Goal: Browse casually: Explore the website without a specific task or goal

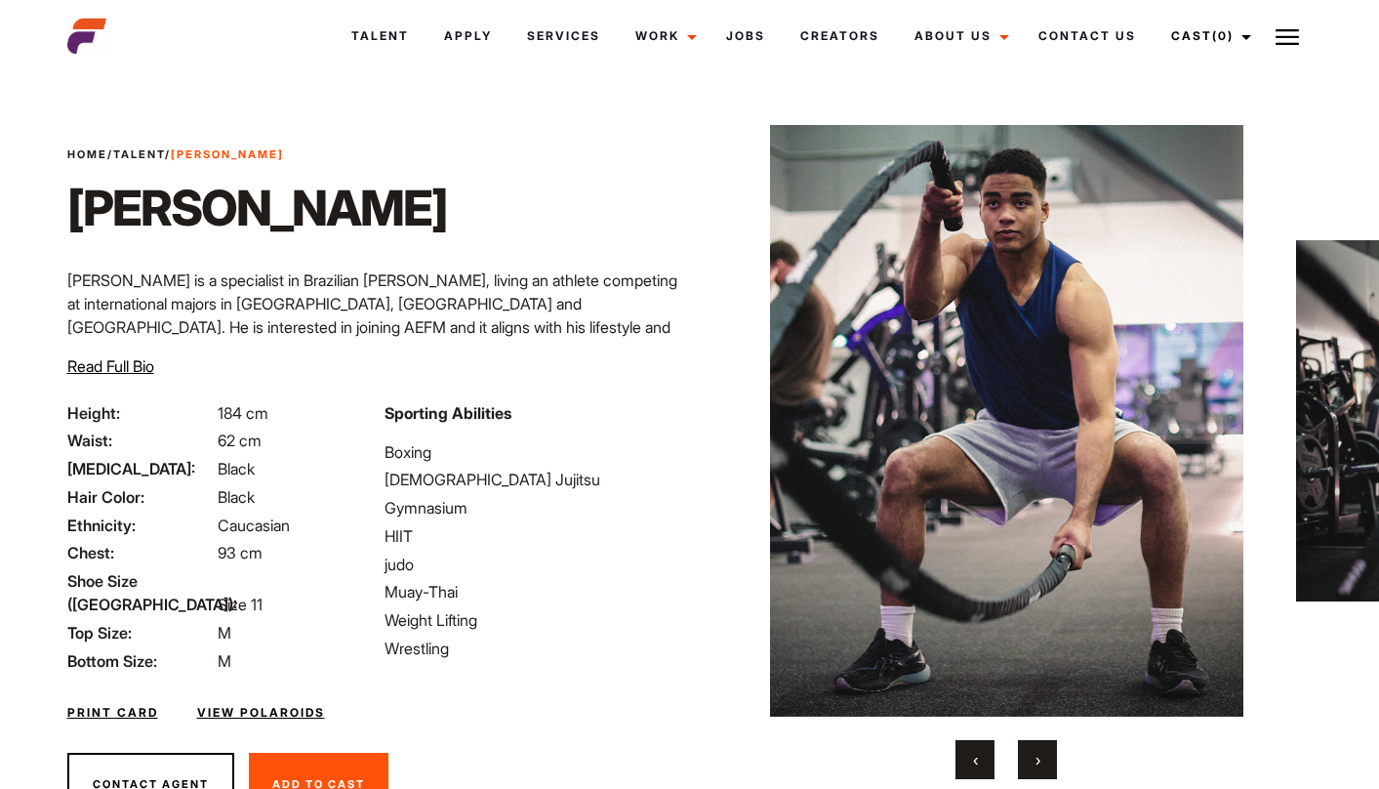
click at [1033, 759] on button "›" at bounding box center [1037, 759] width 39 height 39
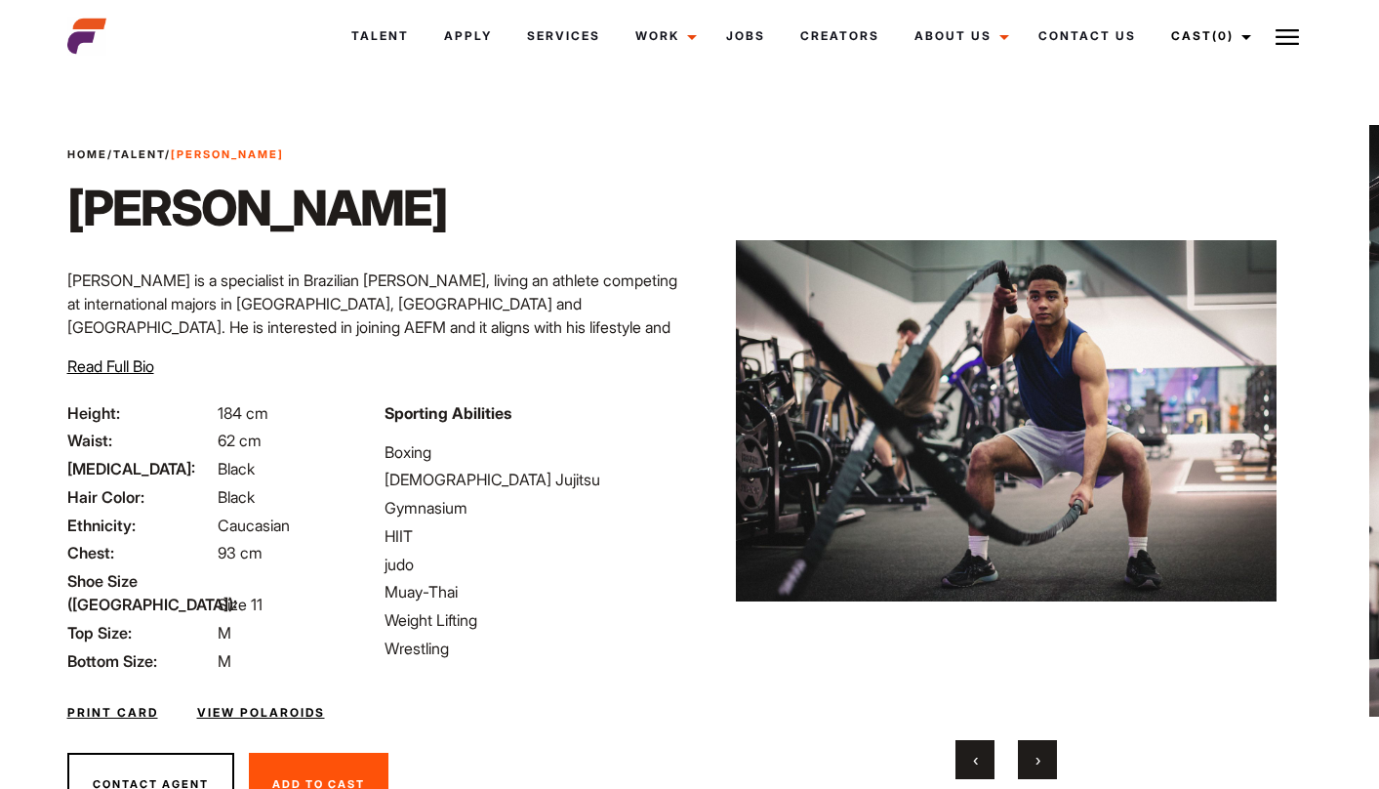
click at [1033, 759] on button "›" at bounding box center [1037, 759] width 39 height 39
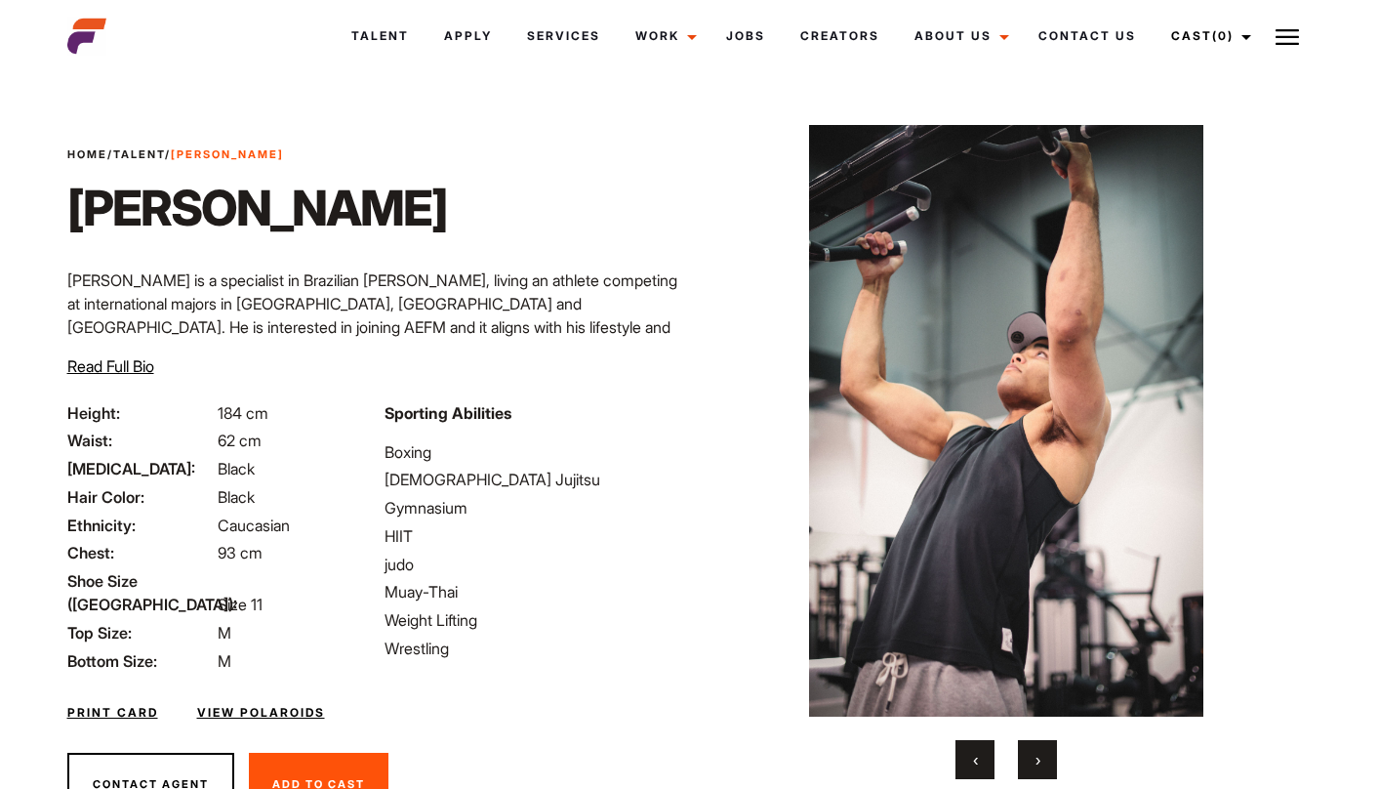
click at [1031, 759] on button "›" at bounding box center [1037, 759] width 39 height 39
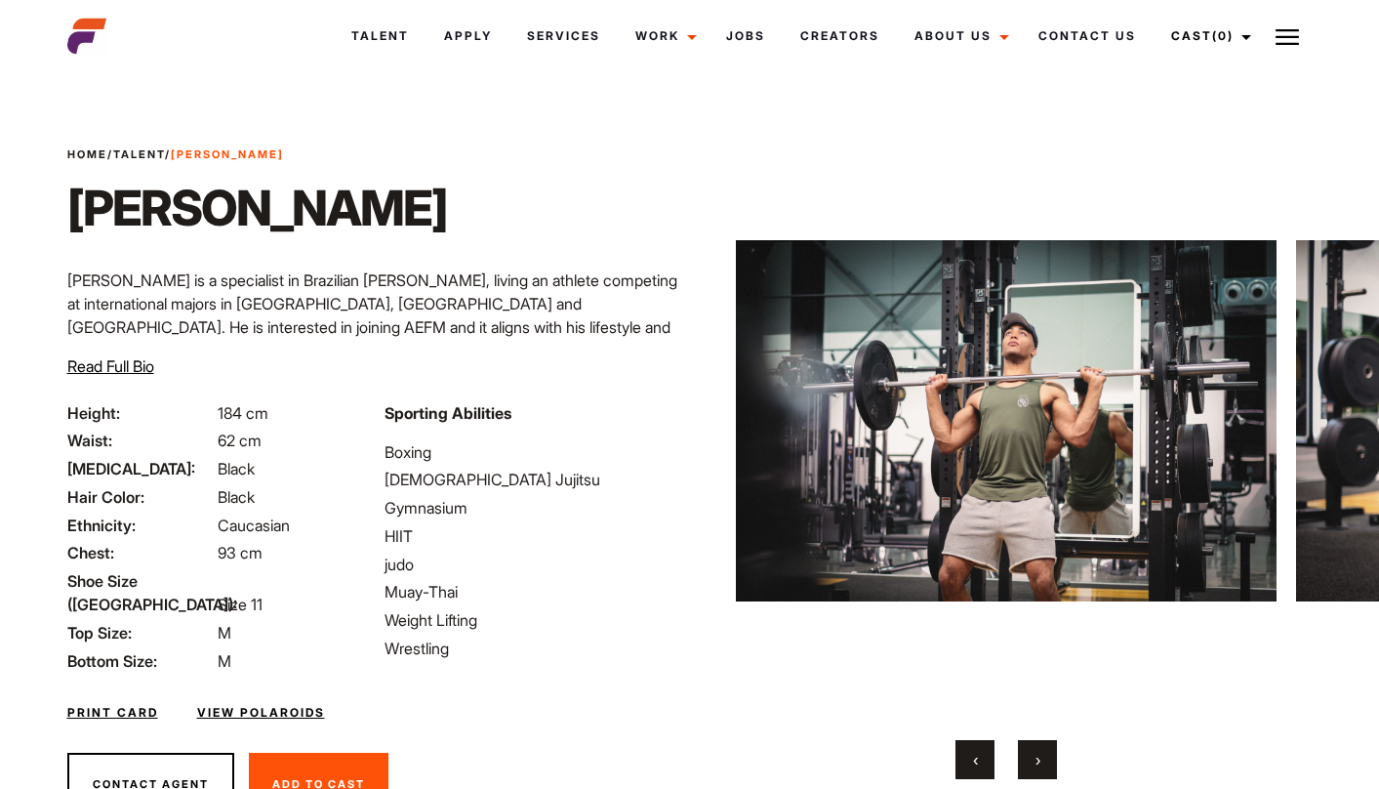
click at [1031, 759] on button "›" at bounding box center [1037, 759] width 39 height 39
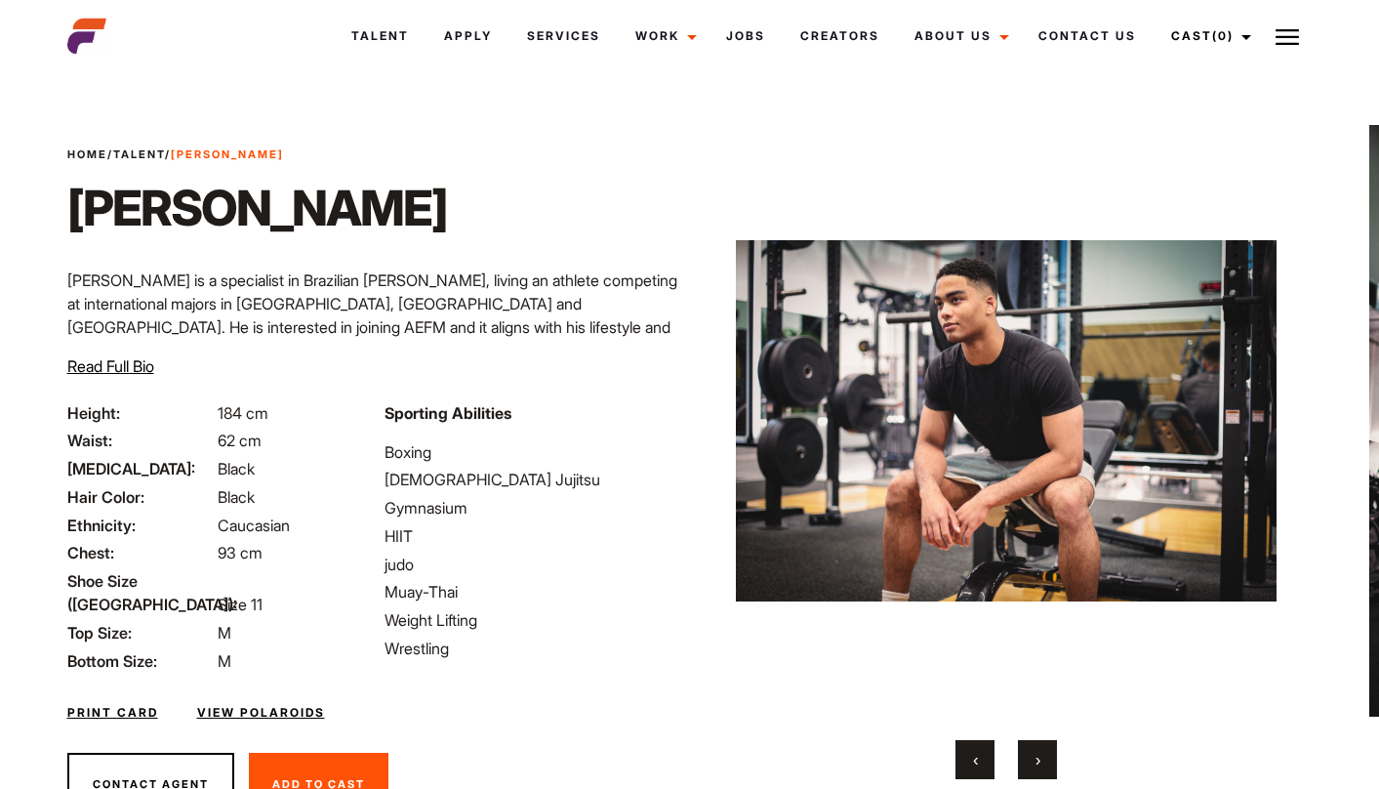
click at [1031, 759] on button "›" at bounding box center [1037, 759] width 39 height 39
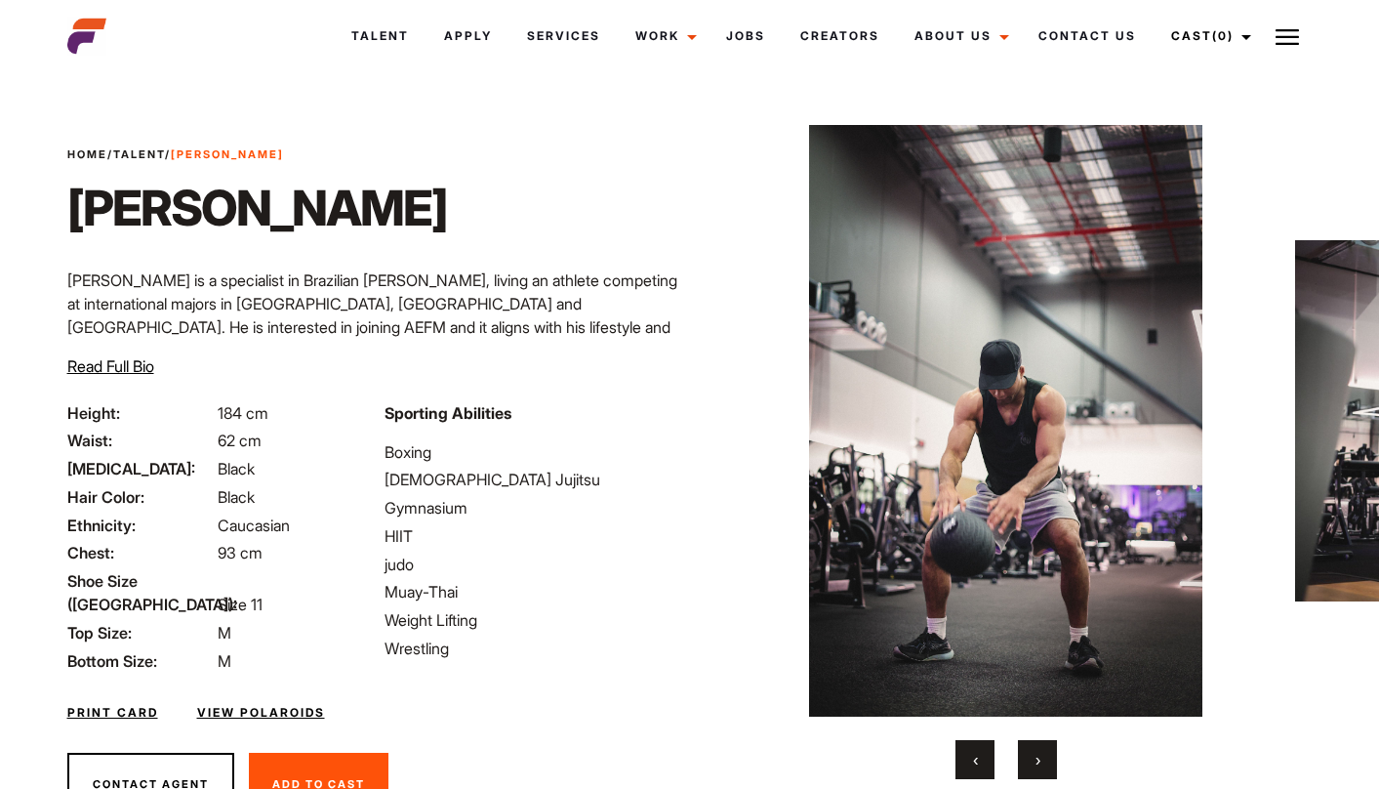
click at [1030, 759] on button "›" at bounding box center [1037, 759] width 39 height 39
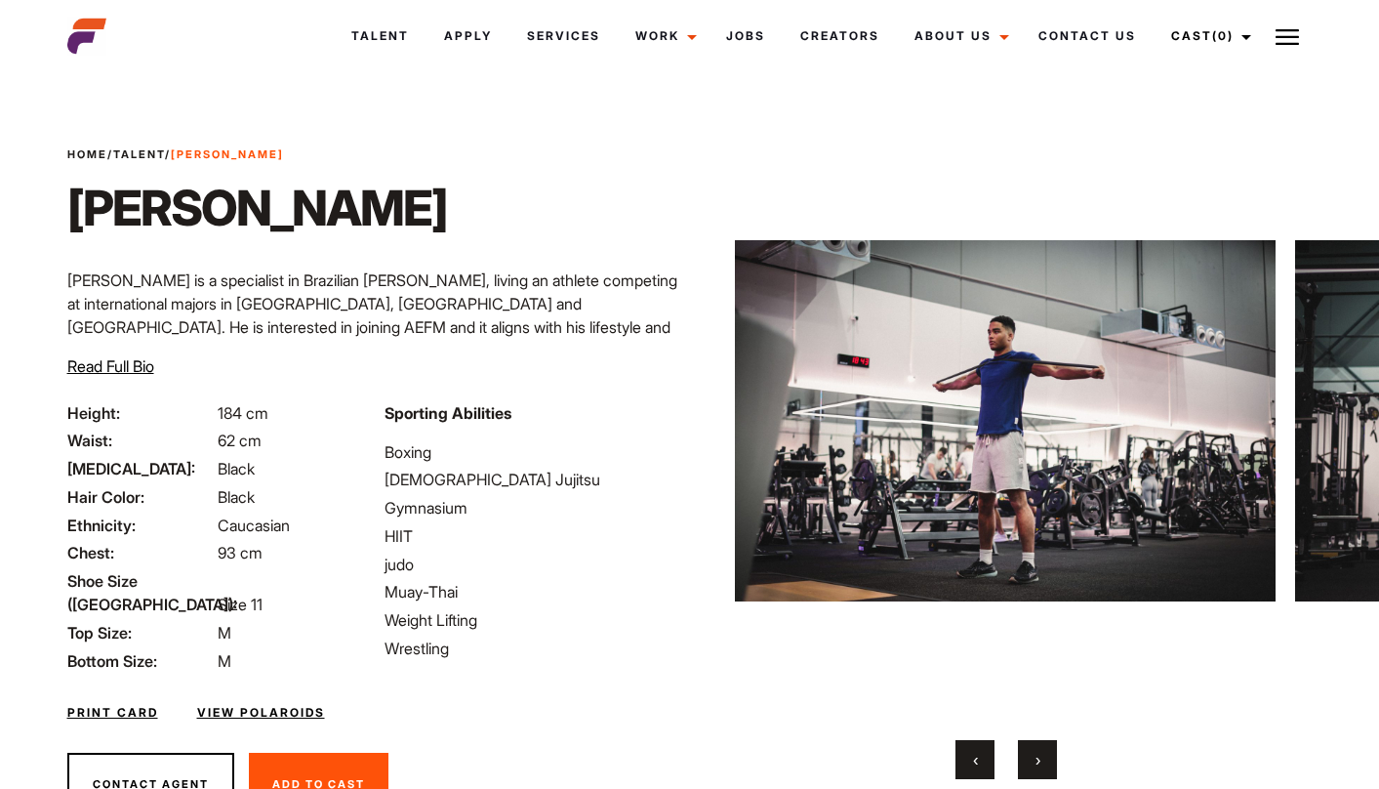
click at [1030, 759] on button "›" at bounding box center [1037, 759] width 39 height 39
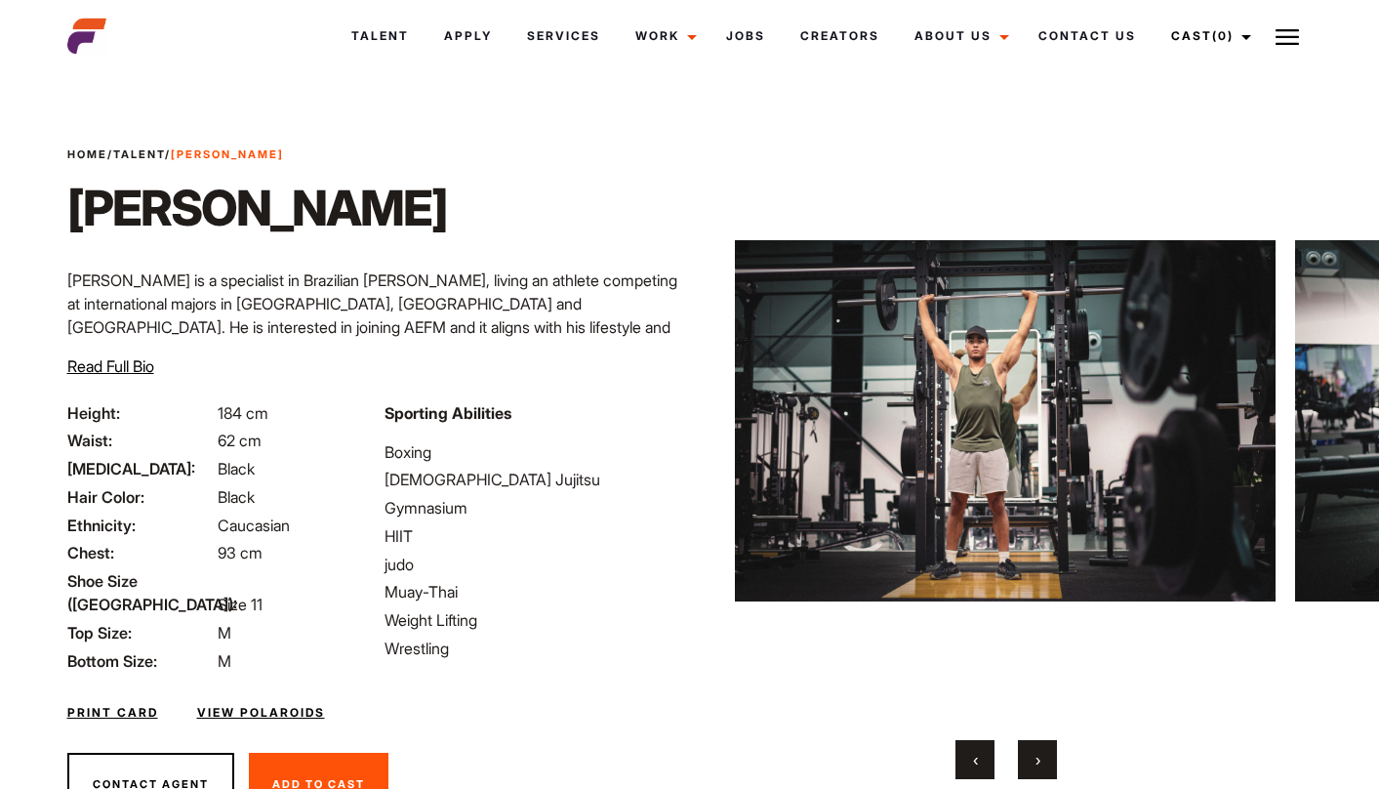
click at [1030, 759] on button "›" at bounding box center [1037, 759] width 39 height 39
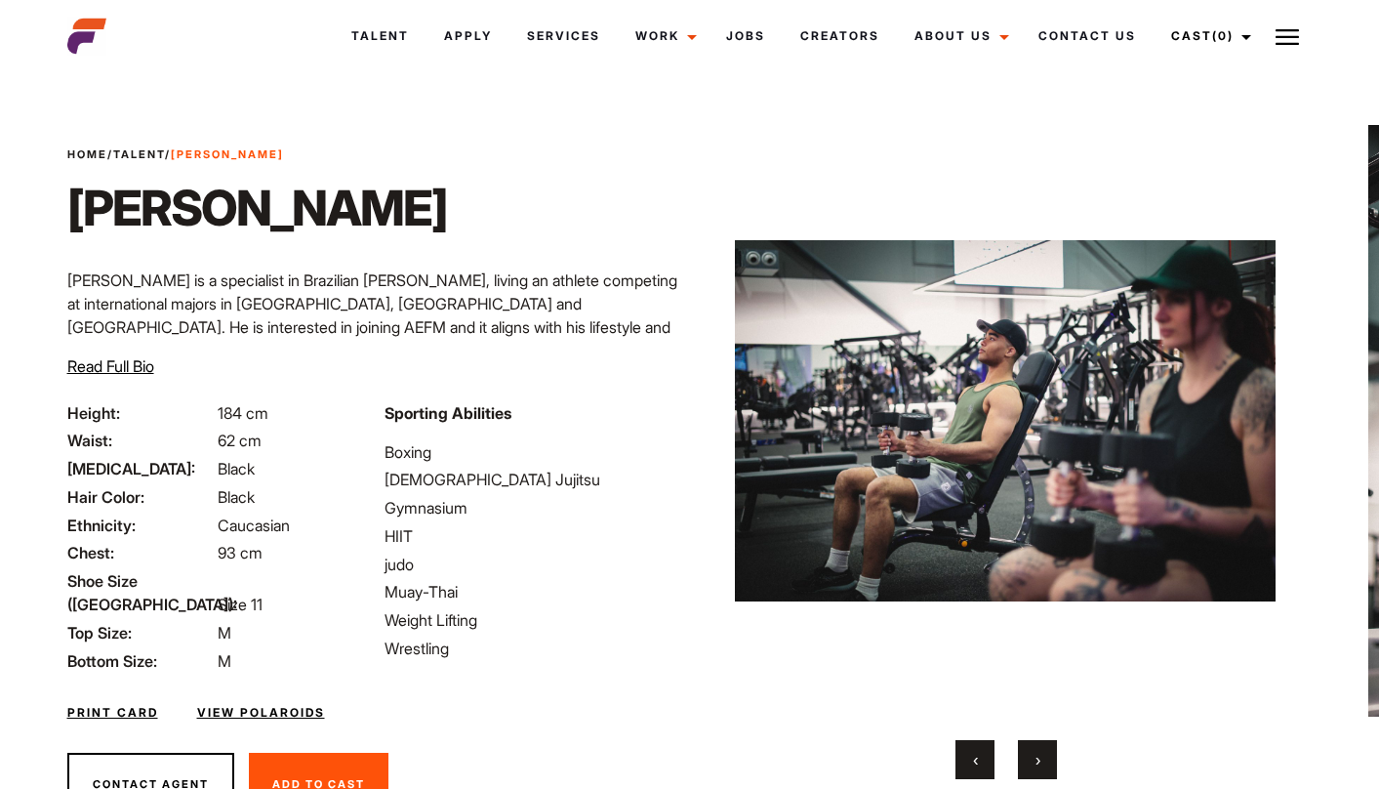
click at [1029, 759] on button "›" at bounding box center [1037, 759] width 39 height 39
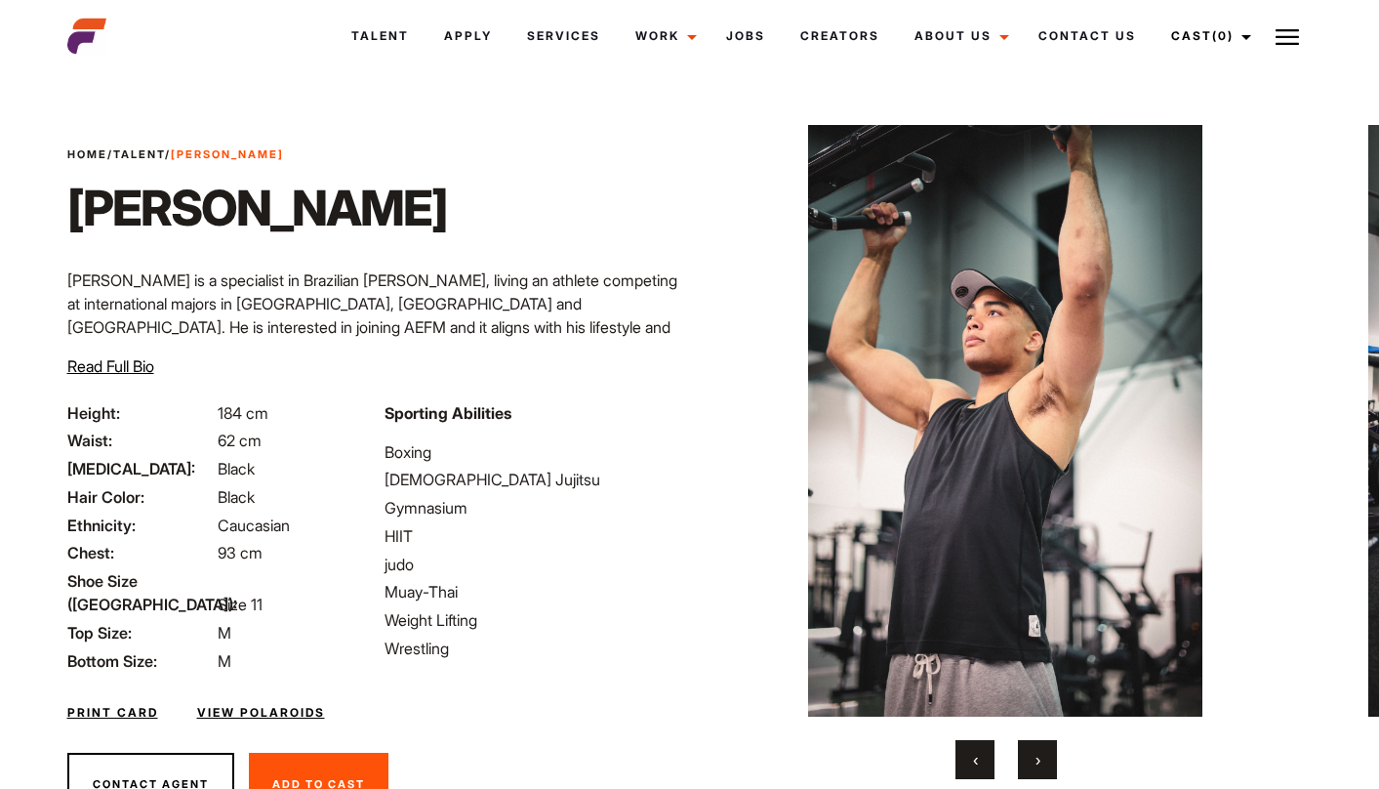
click at [1029, 759] on button "›" at bounding box center [1037, 759] width 39 height 39
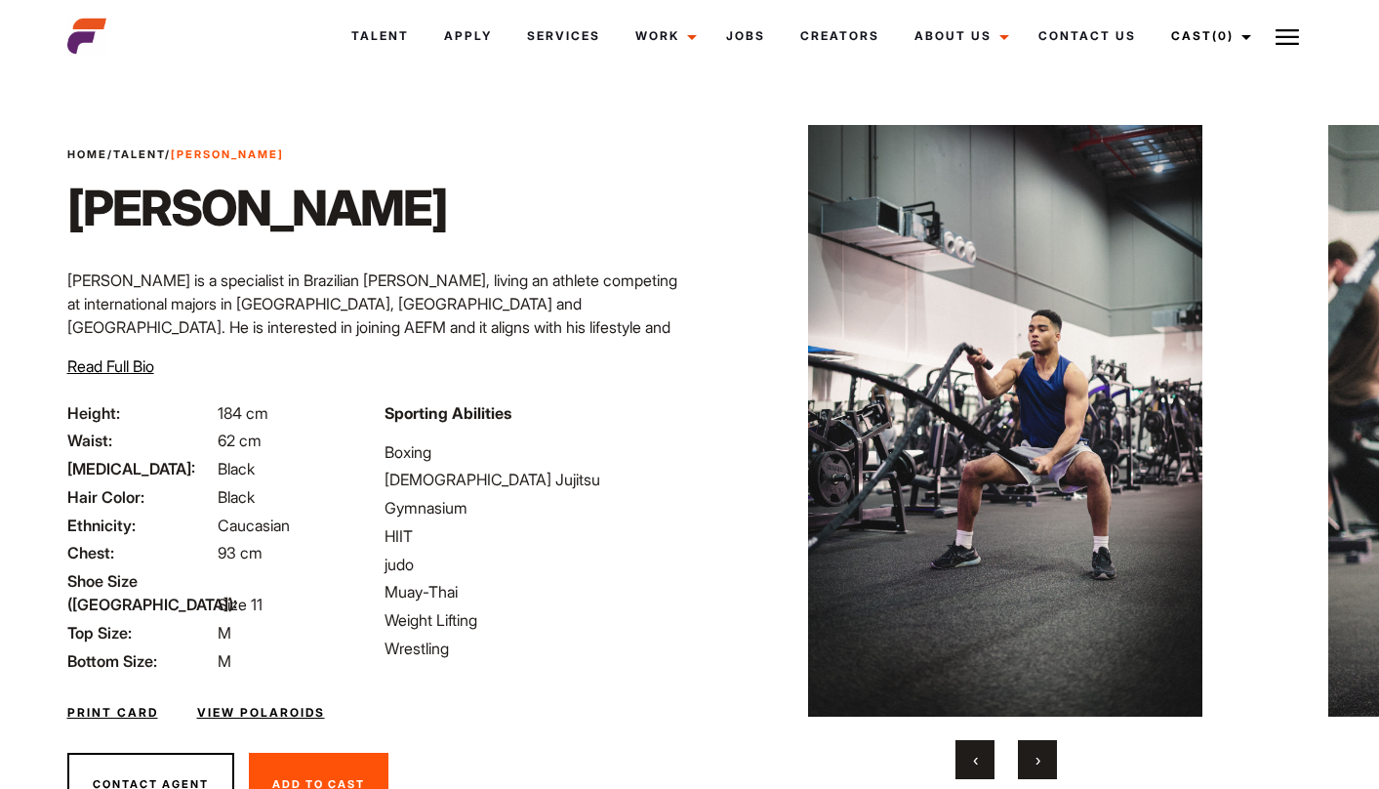
click at [1029, 759] on button "›" at bounding box center [1037, 759] width 39 height 39
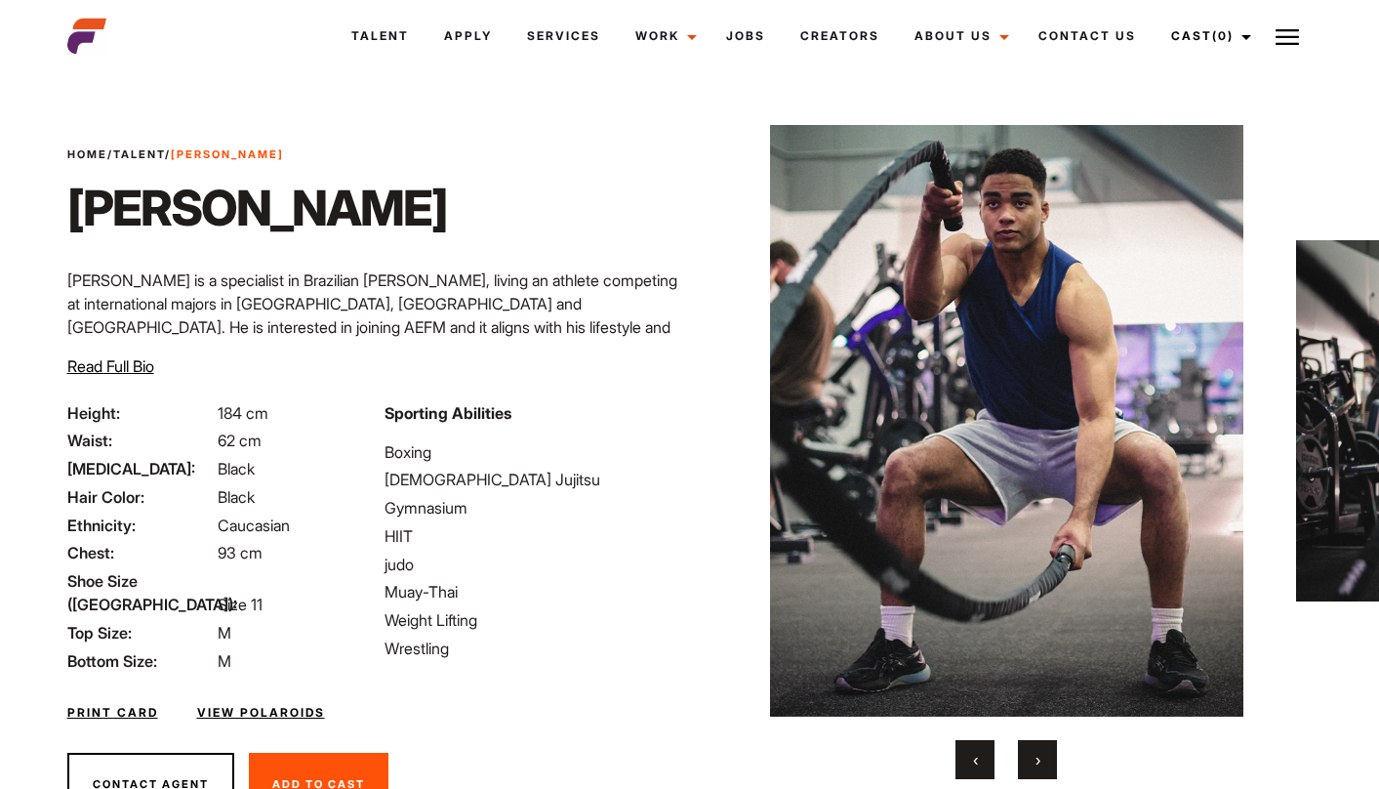
click at [1029, 759] on button "›" at bounding box center [1037, 759] width 39 height 39
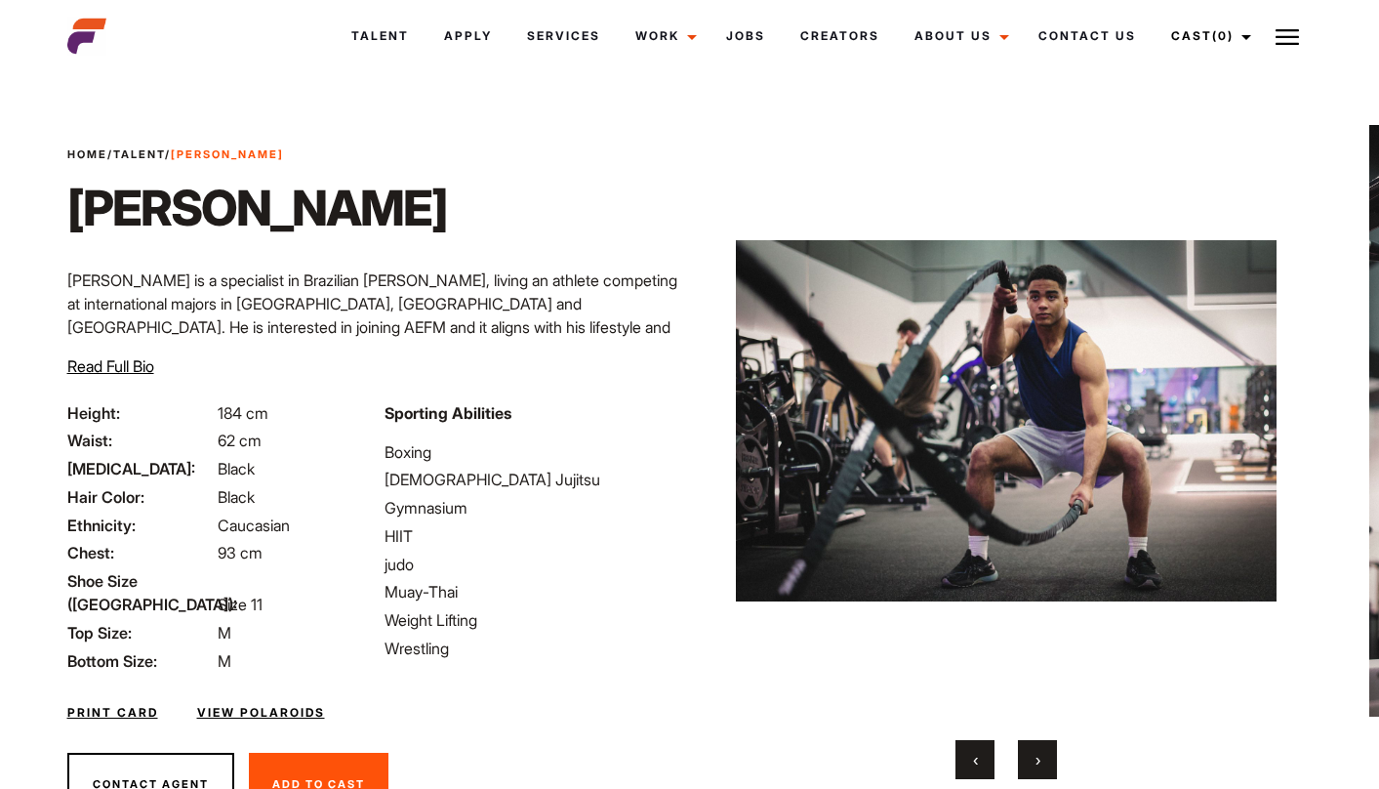
click at [1029, 759] on button "›" at bounding box center [1037, 759] width 39 height 39
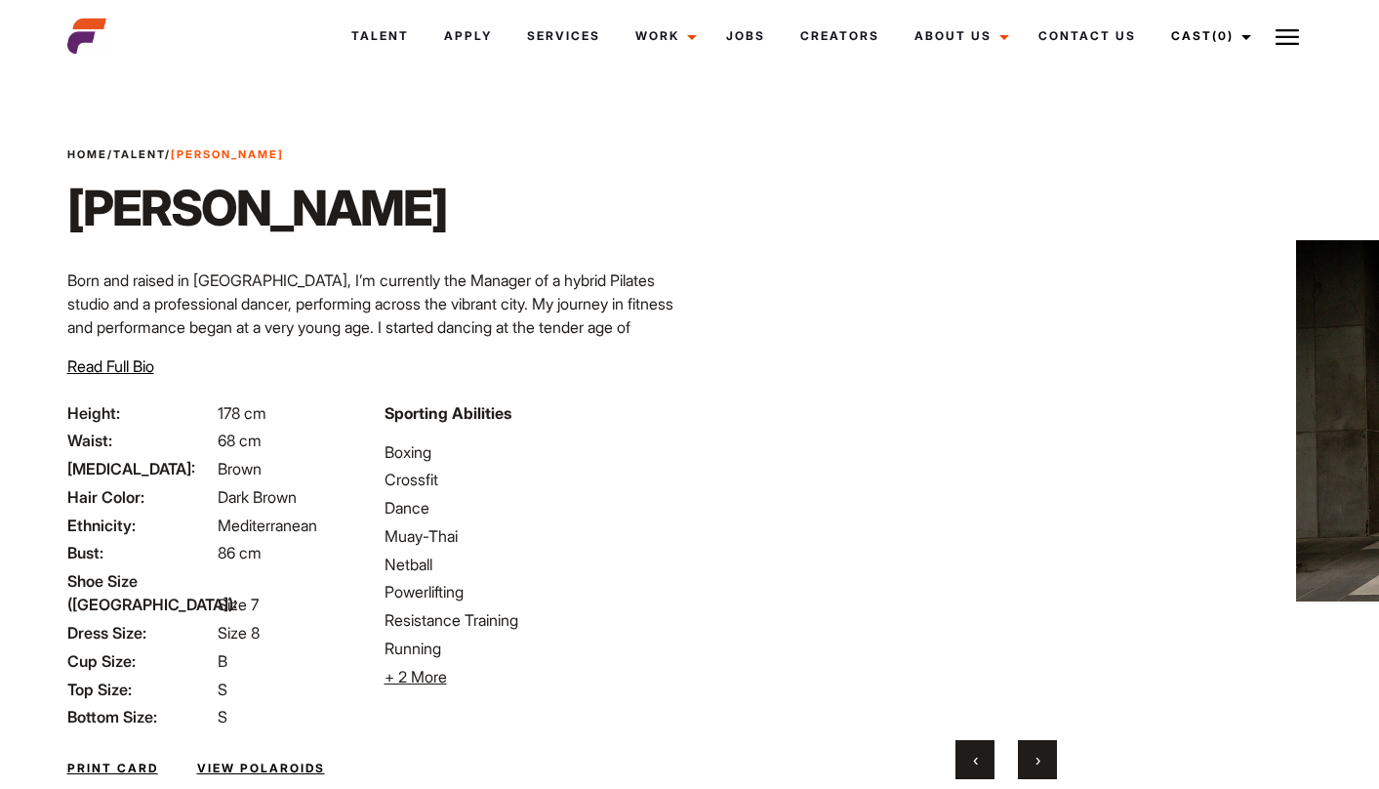
click at [1038, 763] on span "›" at bounding box center [1038, 760] width 5 height 20
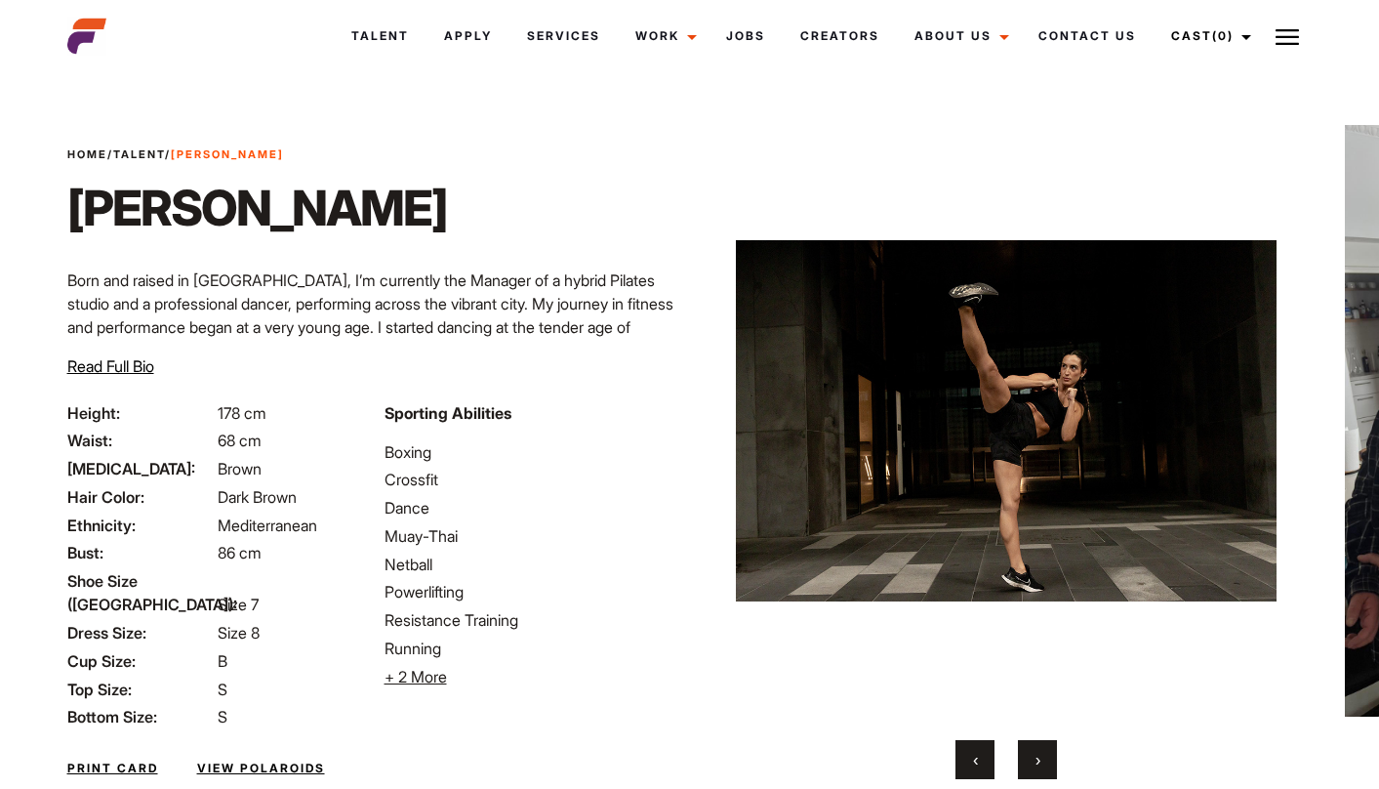
click at [1038, 763] on span "›" at bounding box center [1038, 760] width 5 height 20
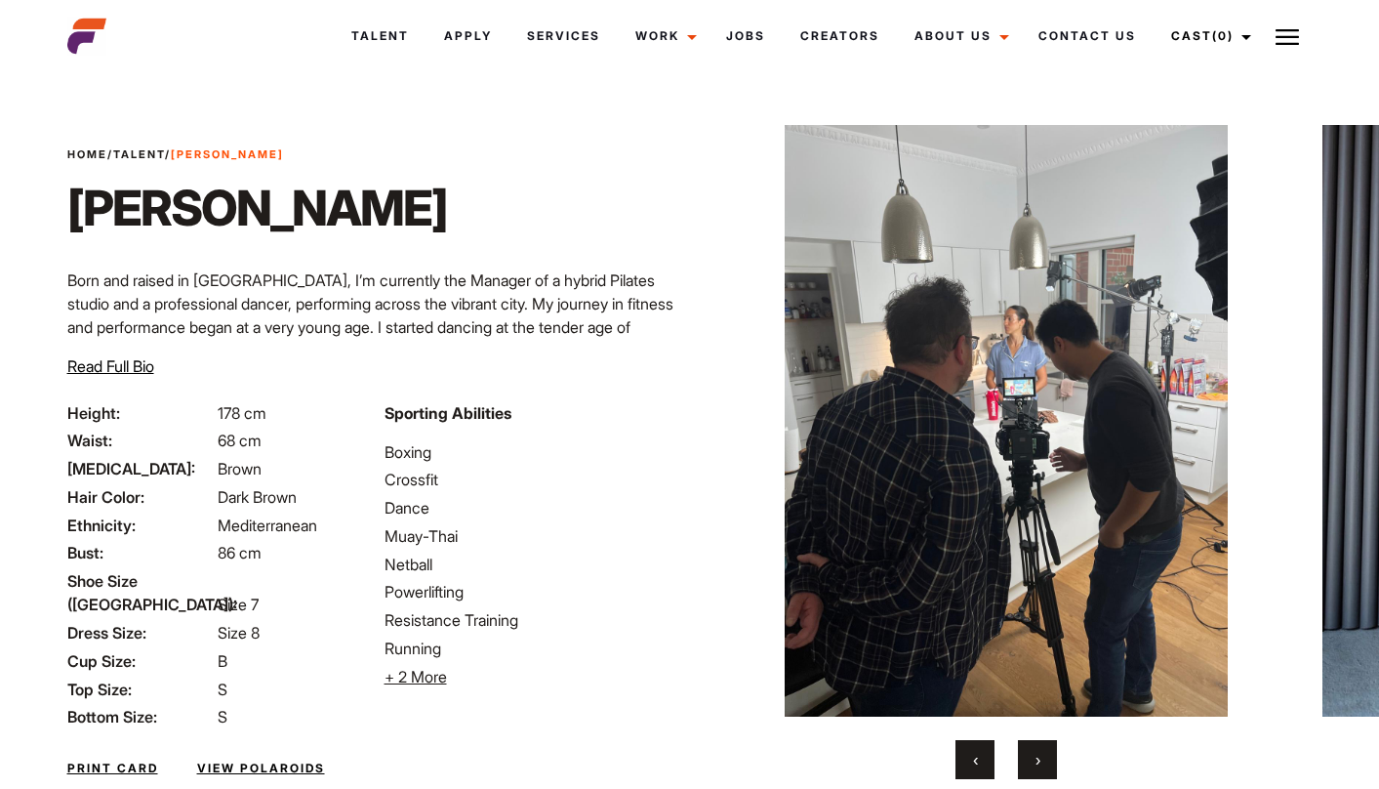
click at [1038, 763] on span "›" at bounding box center [1038, 760] width 5 height 20
